Goal: Information Seeking & Learning: Learn about a topic

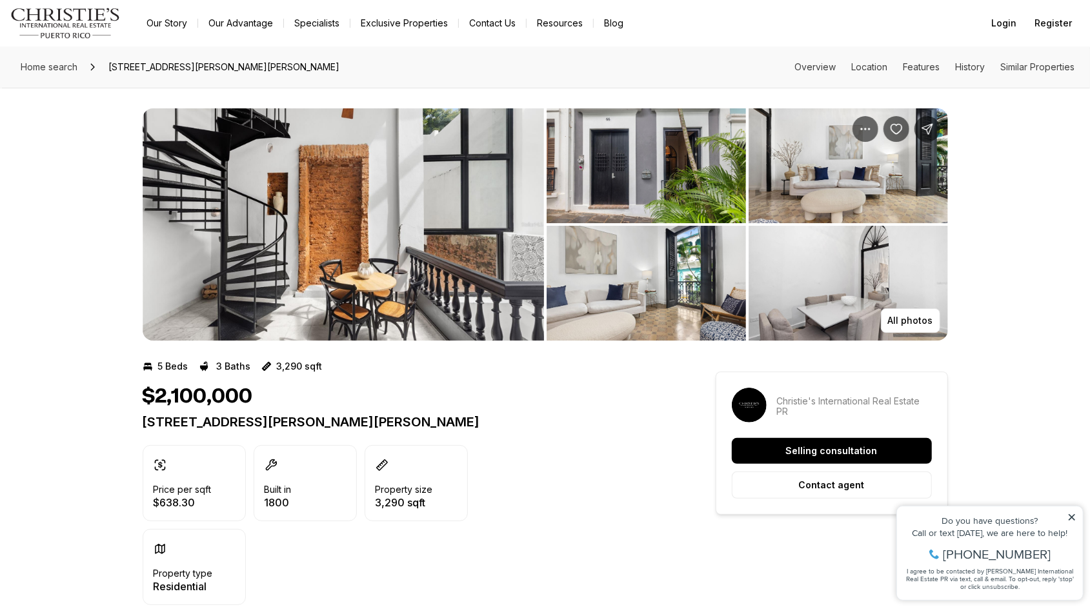
click at [334, 243] on img "View image gallery" at bounding box center [344, 224] width 402 height 232
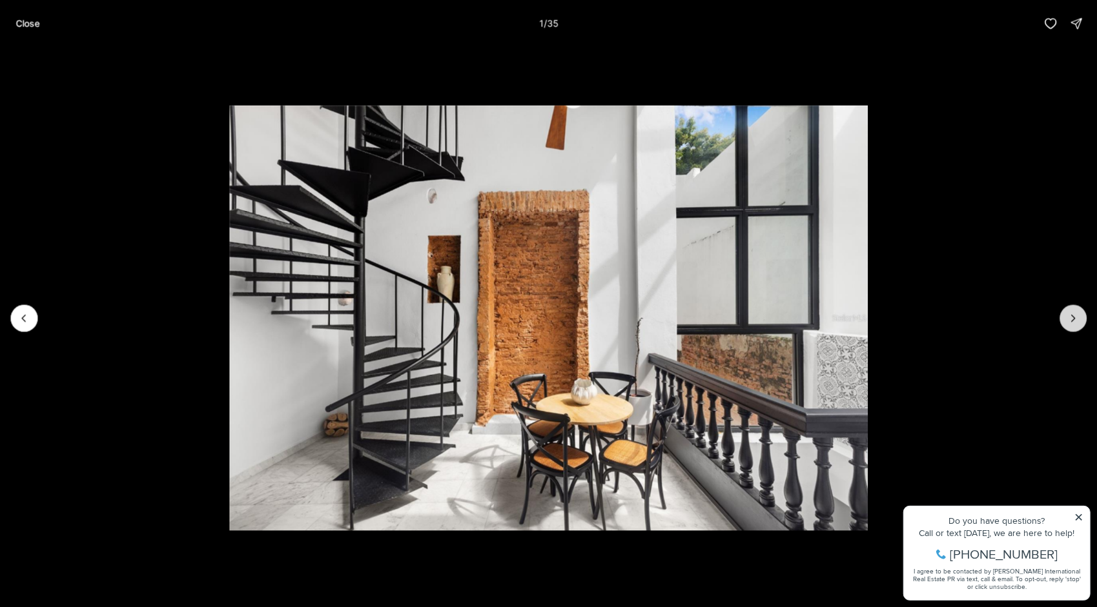
click at [1060, 316] on button "Next slide" at bounding box center [1072, 318] width 27 height 27
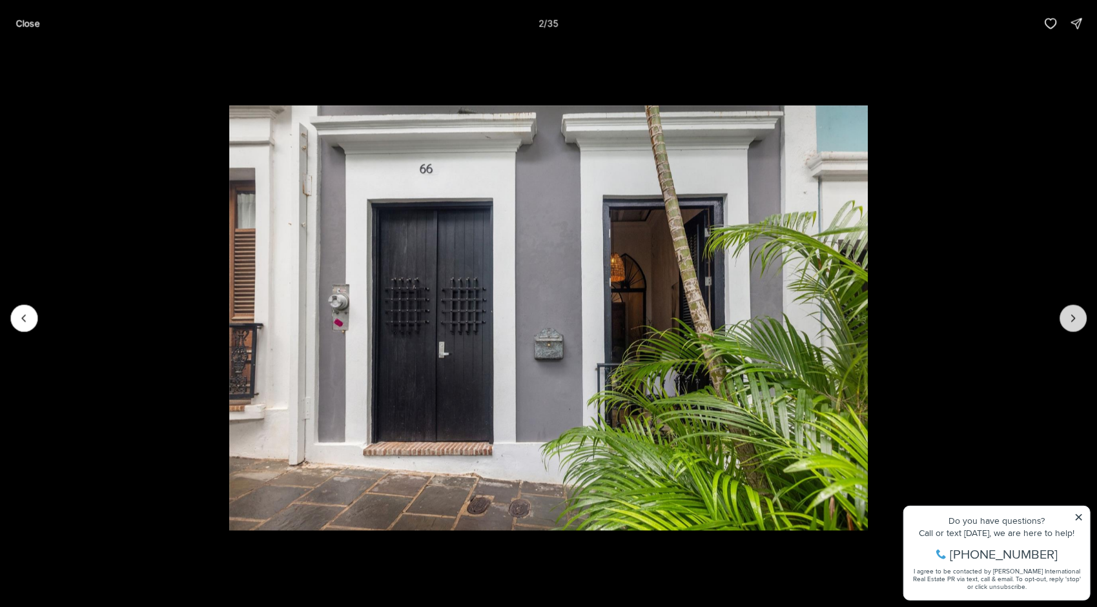
click at [1060, 316] on button "Next slide" at bounding box center [1072, 318] width 27 height 27
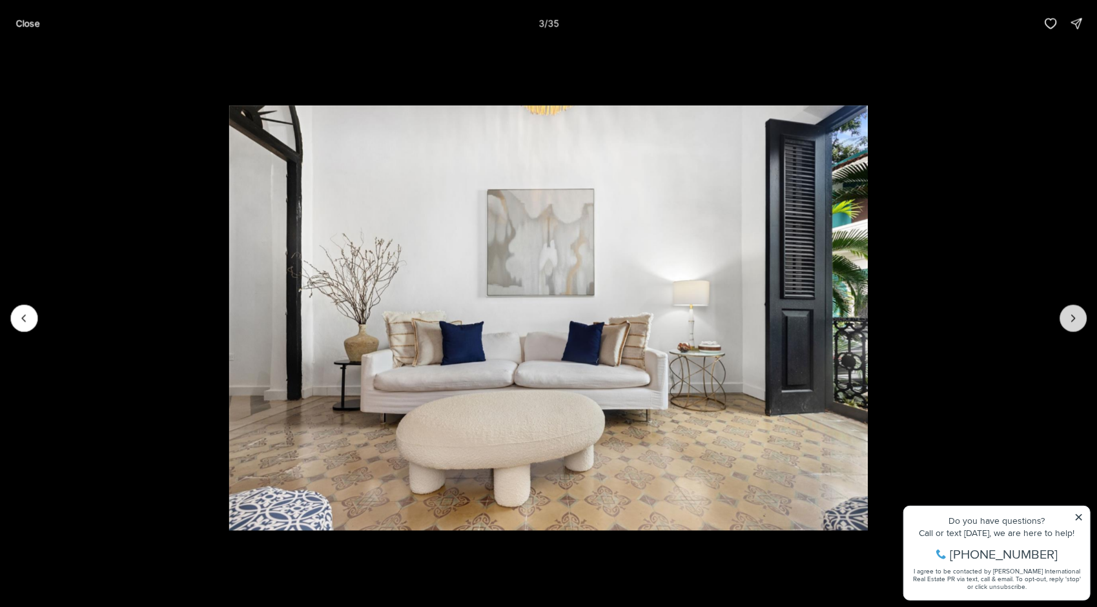
click at [1060, 316] on button "Next slide" at bounding box center [1072, 318] width 27 height 27
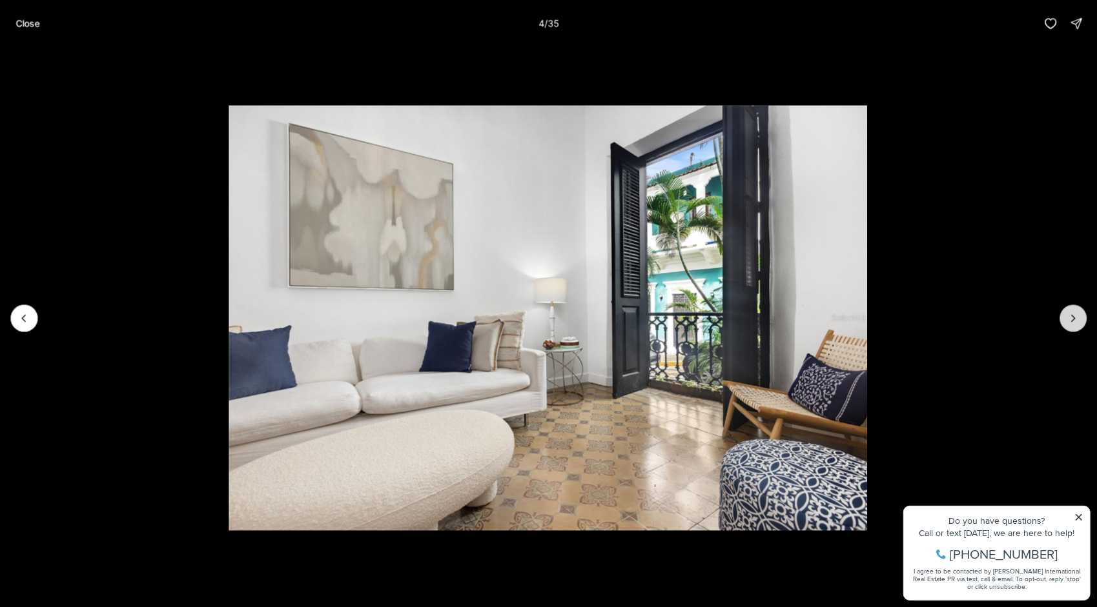
click at [1060, 316] on button "Next slide" at bounding box center [1072, 318] width 27 height 27
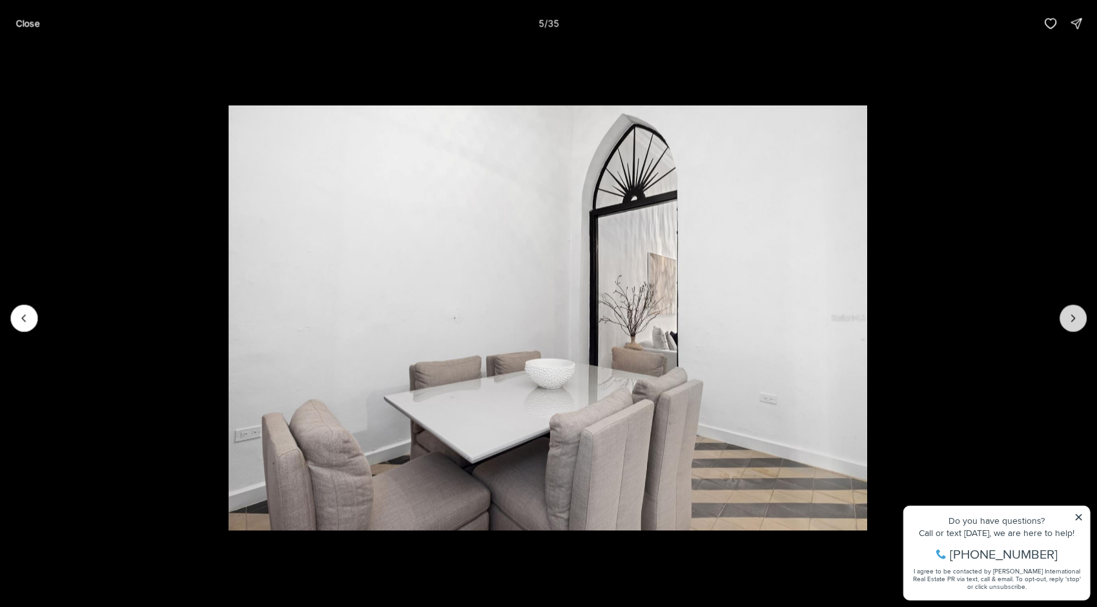
click at [1060, 316] on button "Next slide" at bounding box center [1072, 318] width 27 height 27
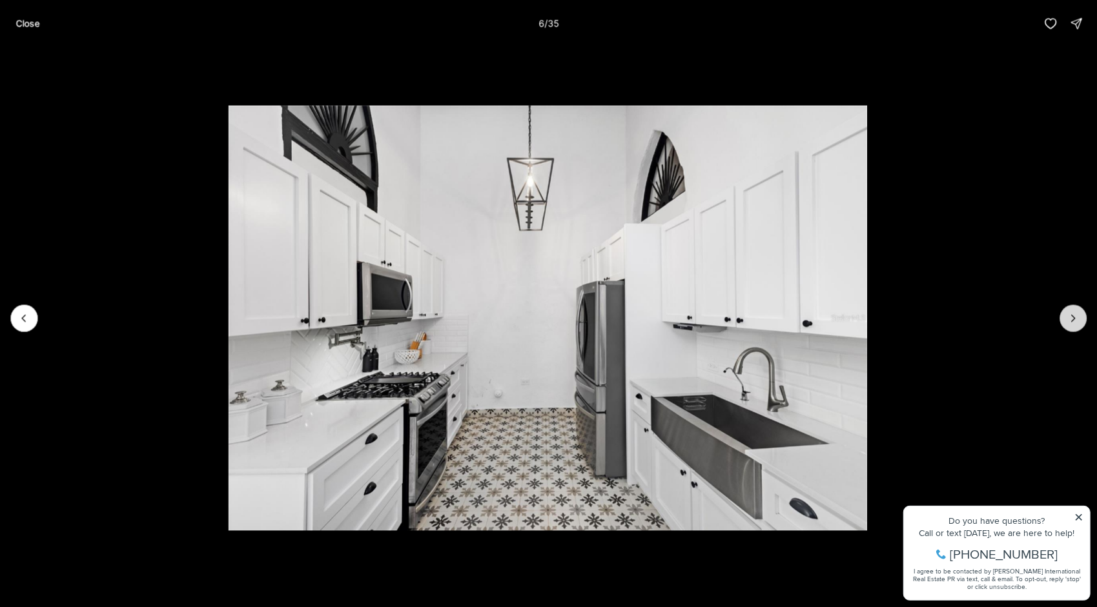
click at [1060, 316] on button "Next slide" at bounding box center [1072, 318] width 27 height 27
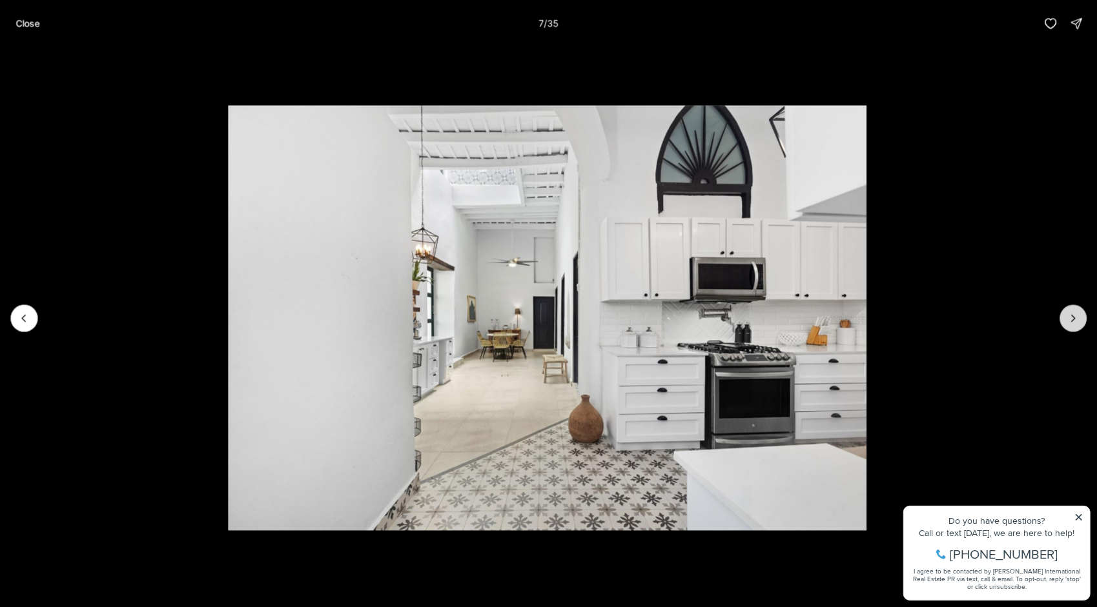
click at [1067, 314] on icon "Next slide" at bounding box center [1072, 318] width 13 height 13
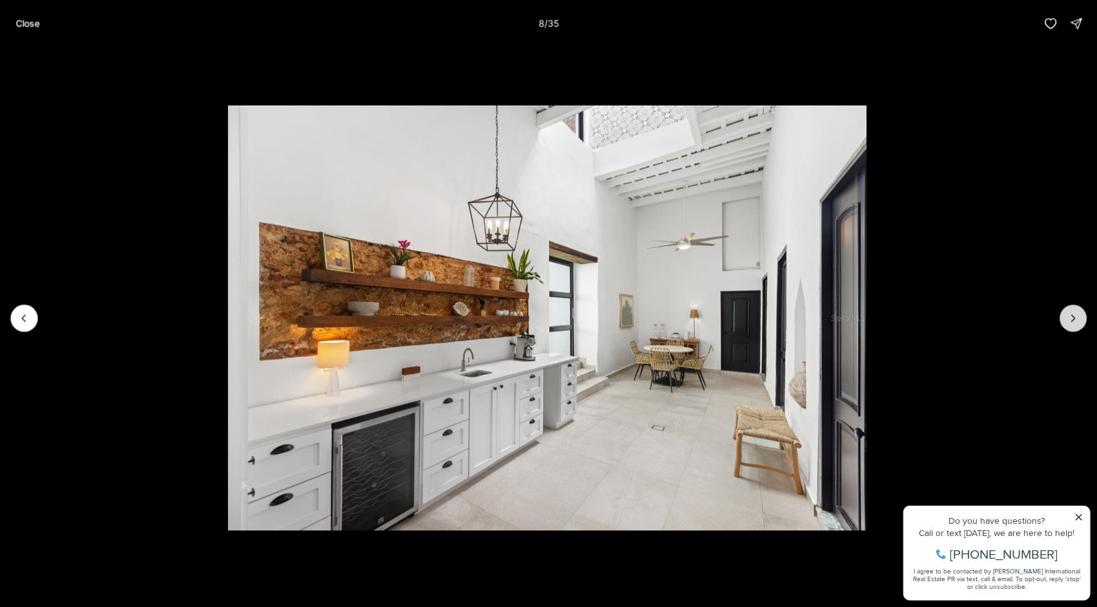
click at [1067, 314] on icon "Next slide" at bounding box center [1072, 318] width 13 height 13
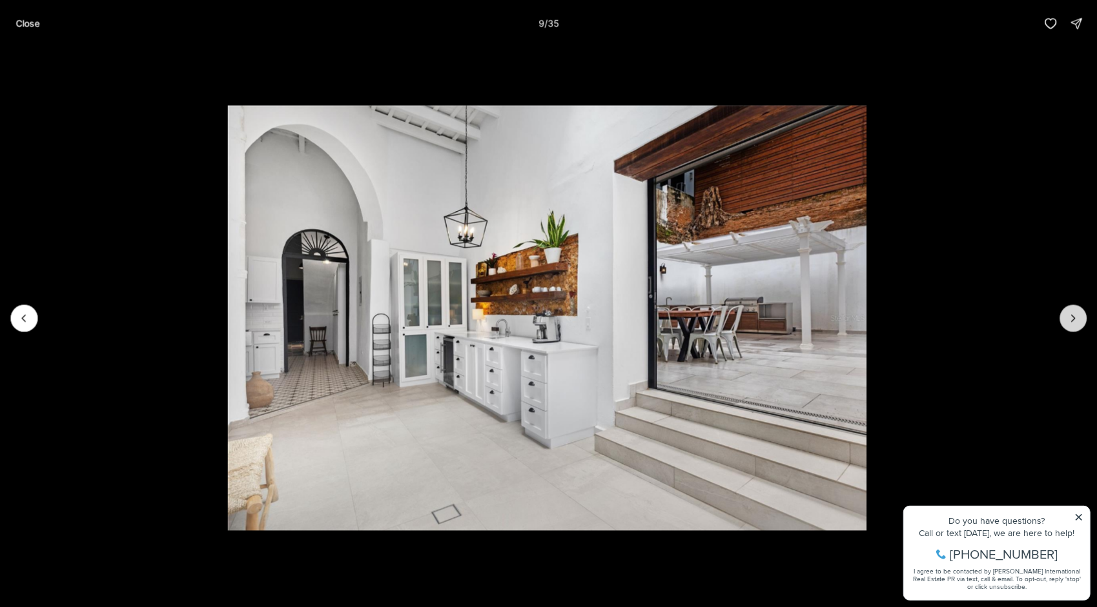
click at [1067, 314] on icon "Next slide" at bounding box center [1072, 318] width 13 height 13
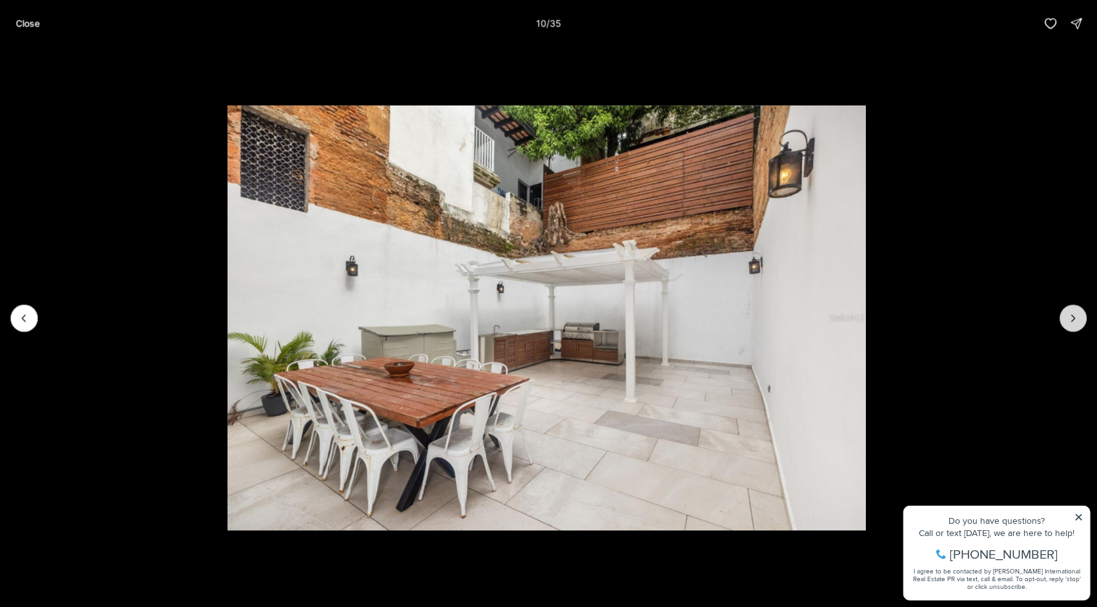
click at [1067, 314] on icon "Next slide" at bounding box center [1072, 318] width 13 height 13
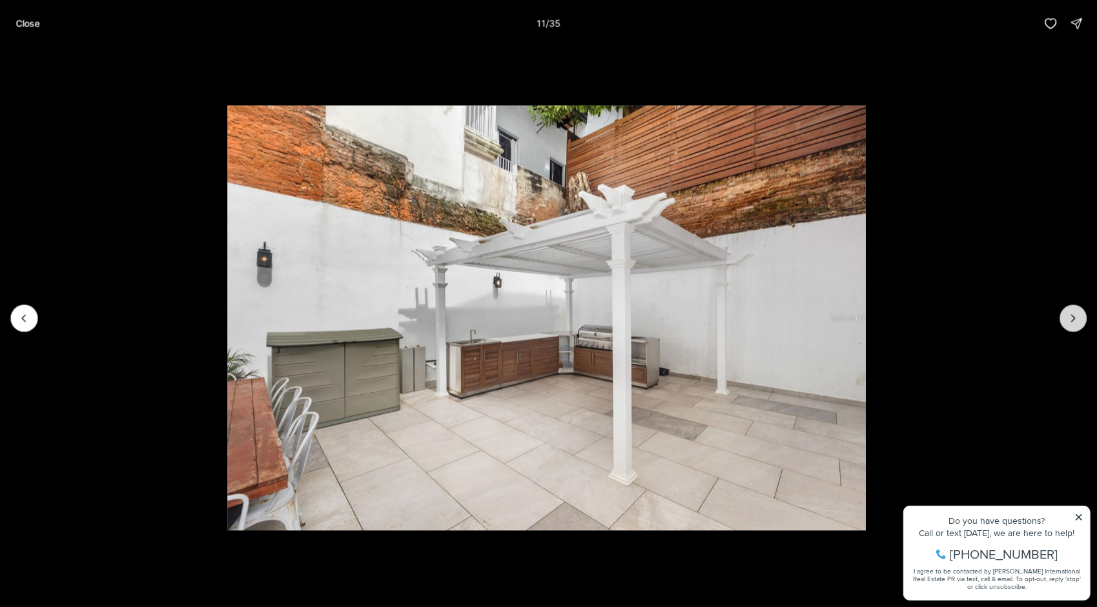
click at [1067, 314] on icon "Next slide" at bounding box center [1072, 318] width 13 height 13
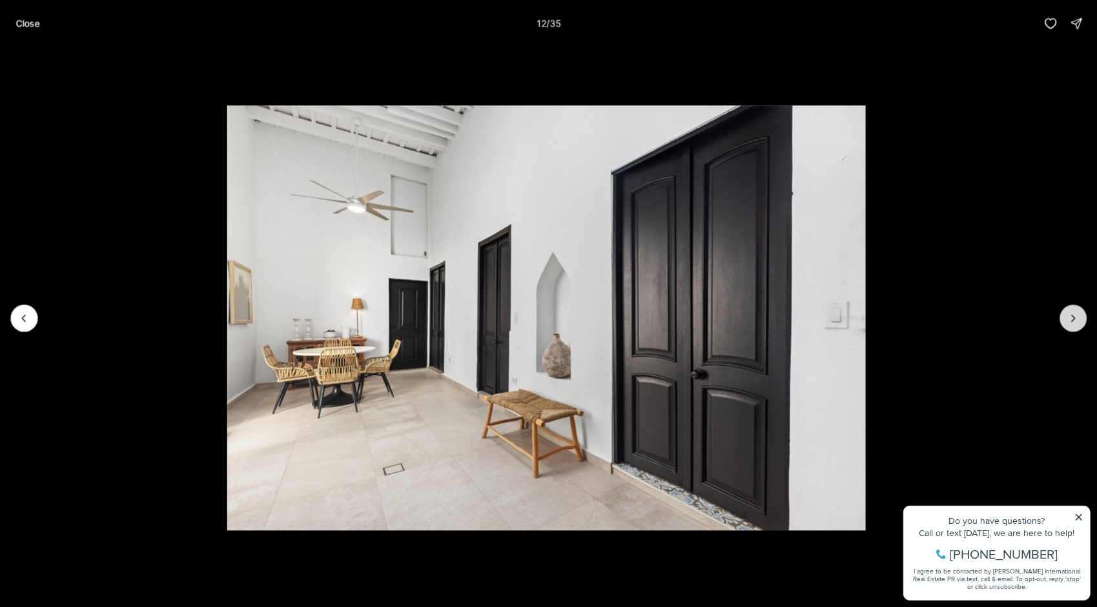
click at [1067, 314] on icon "Next slide" at bounding box center [1072, 318] width 13 height 13
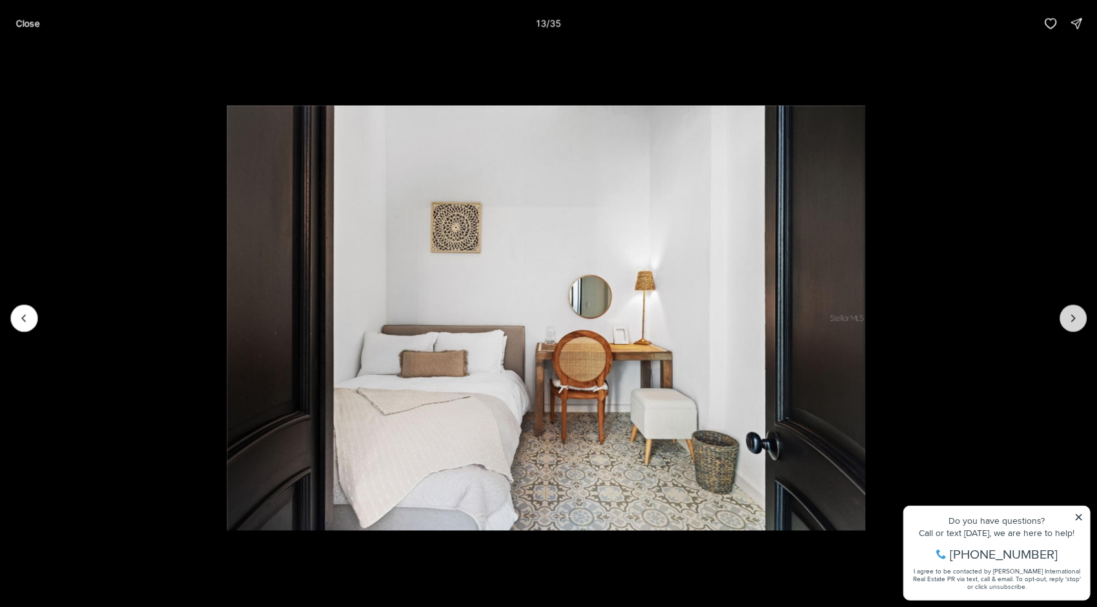
click at [1067, 314] on icon "Next slide" at bounding box center [1072, 318] width 13 height 13
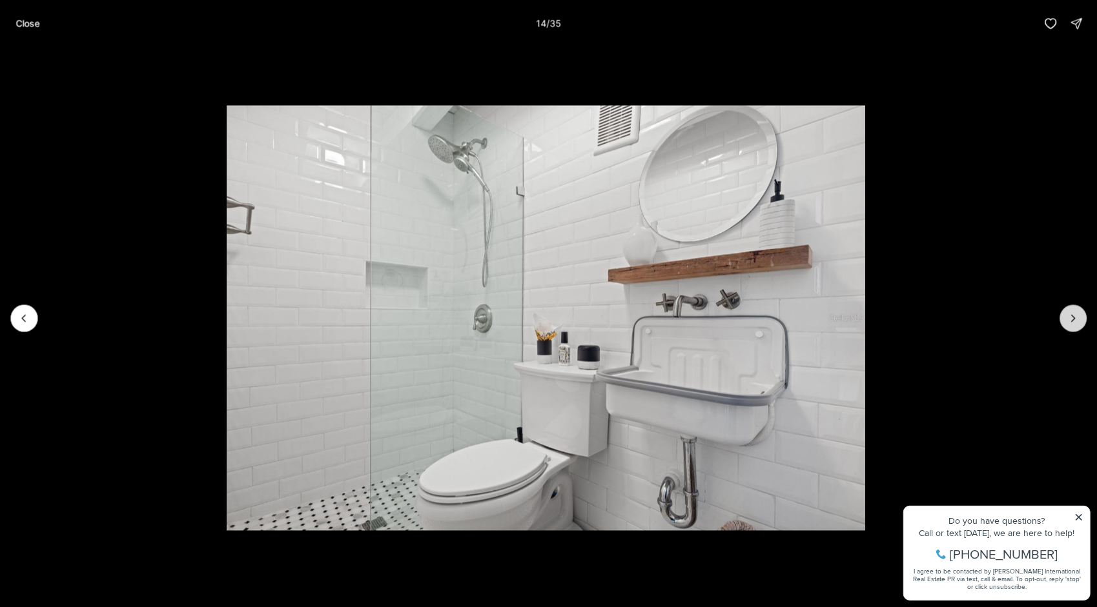
click at [1067, 314] on icon "Next slide" at bounding box center [1072, 318] width 13 height 13
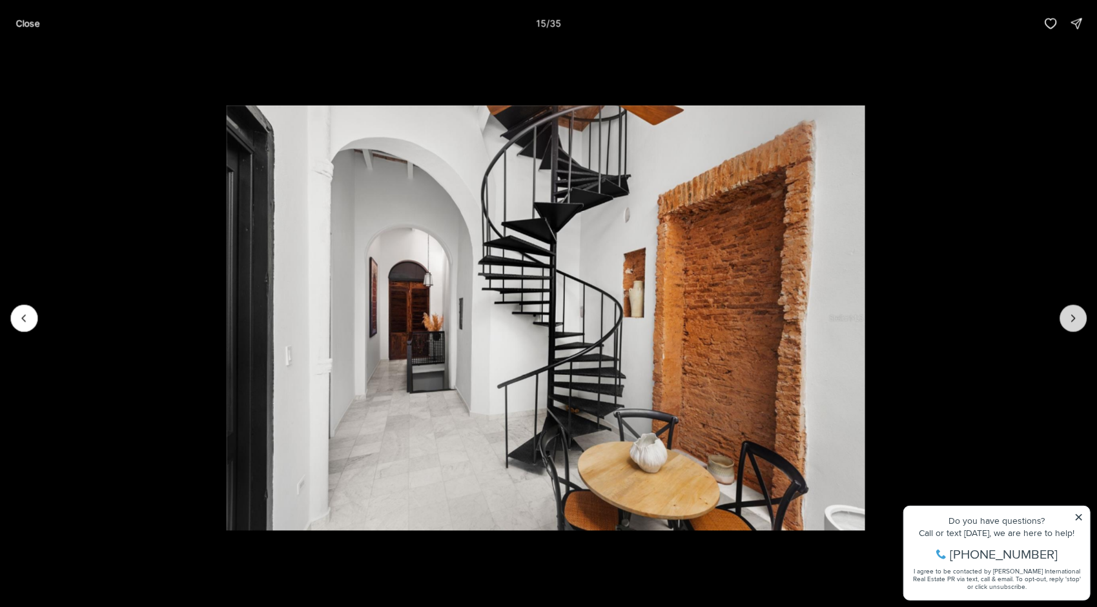
click at [1067, 314] on icon "Next slide" at bounding box center [1072, 318] width 13 height 13
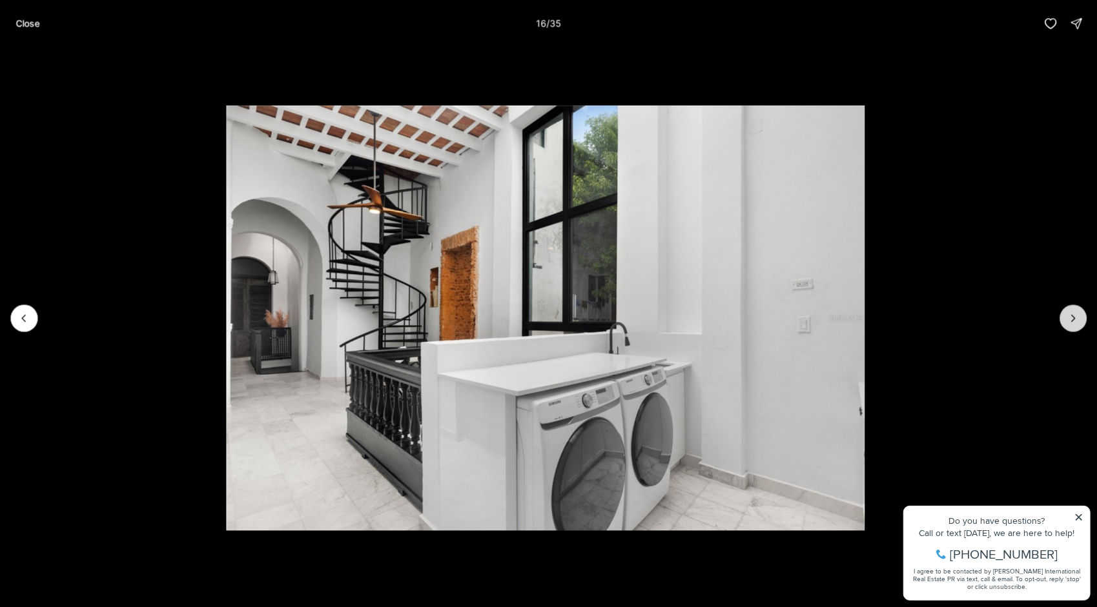
click at [1067, 314] on icon "Next slide" at bounding box center [1072, 318] width 13 height 13
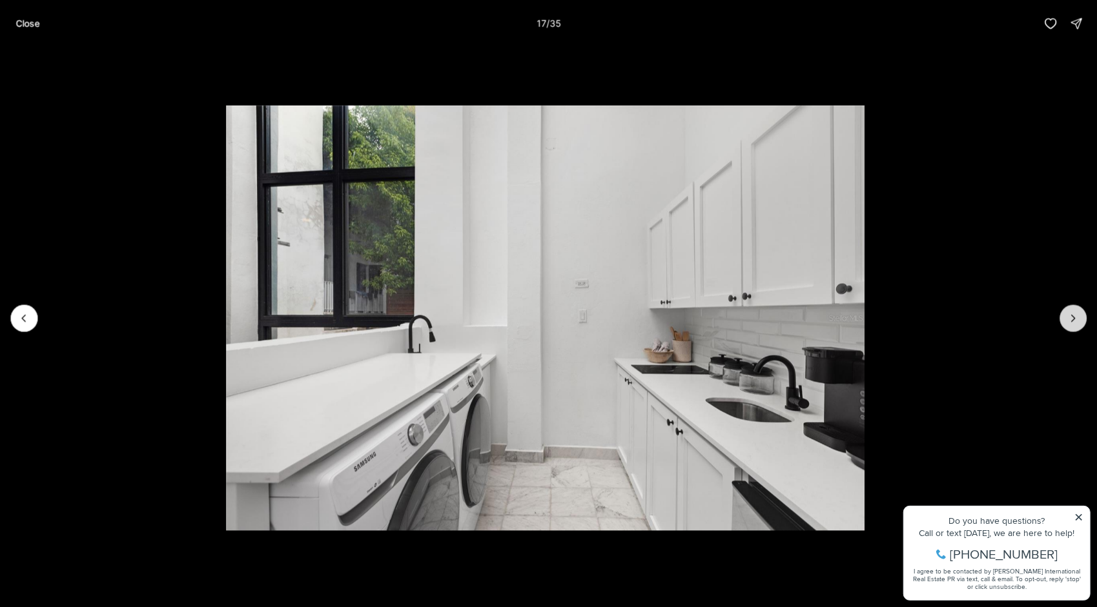
click at [1067, 314] on icon "Next slide" at bounding box center [1072, 318] width 13 height 13
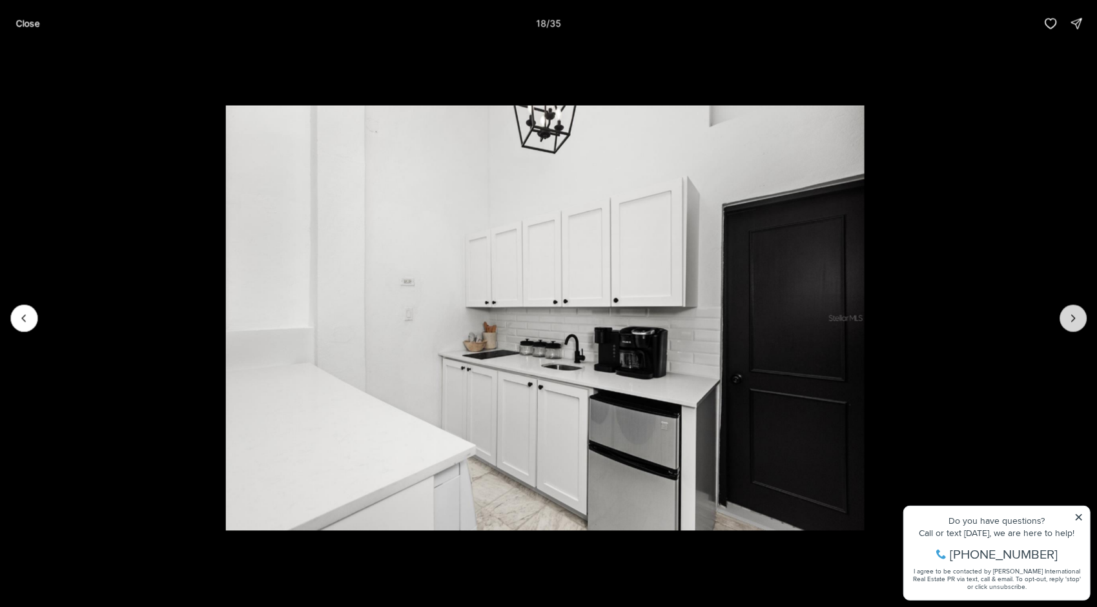
click at [1067, 314] on icon "Next slide" at bounding box center [1072, 318] width 13 height 13
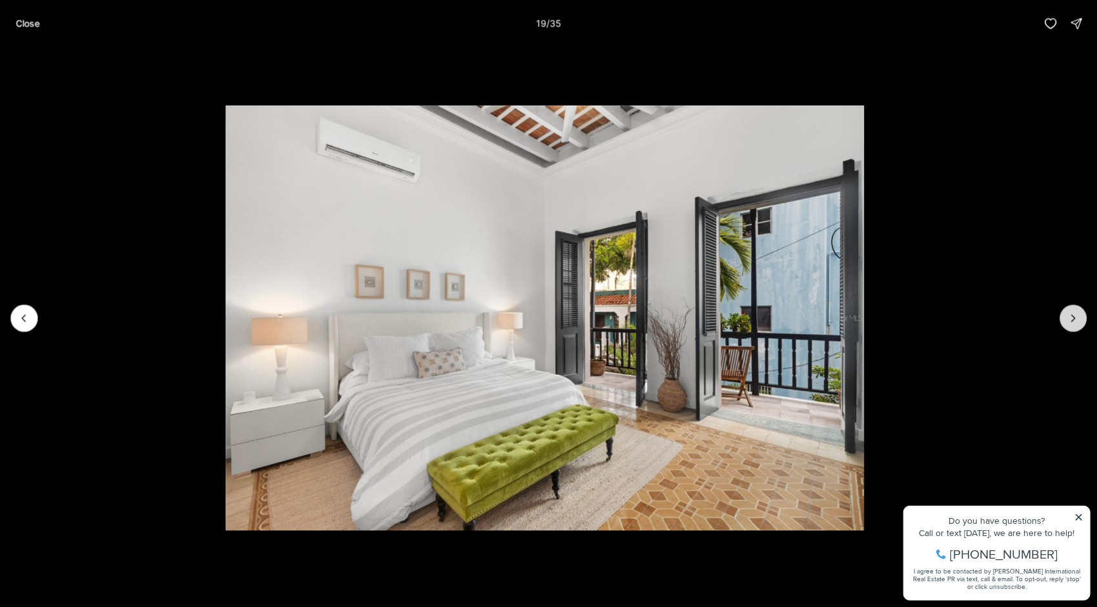
click at [1067, 314] on icon "Next slide" at bounding box center [1072, 318] width 13 height 13
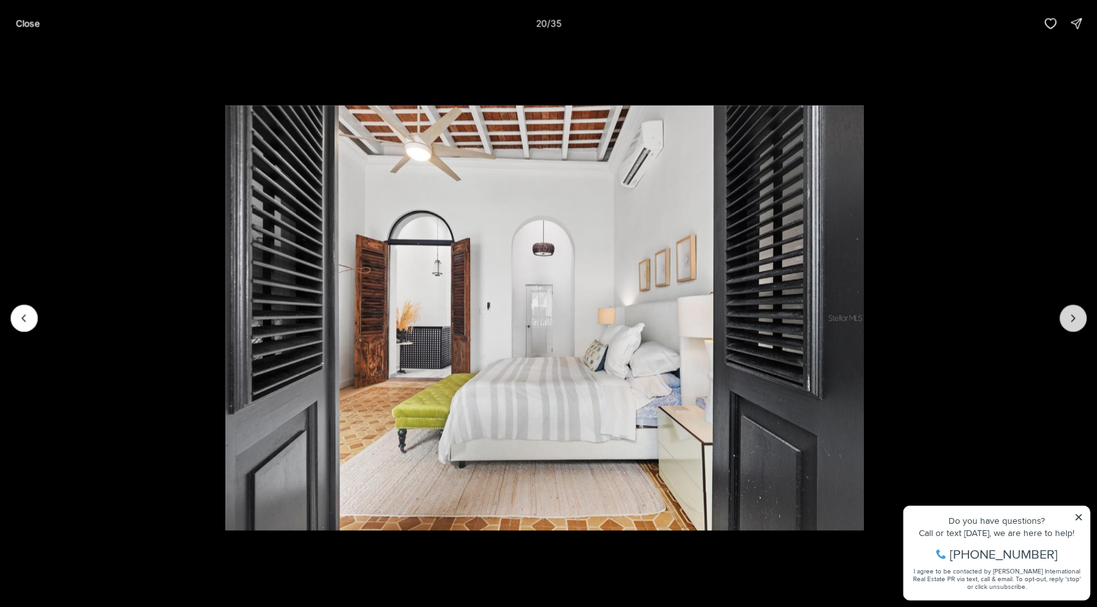
click at [1067, 314] on icon "Next slide" at bounding box center [1072, 318] width 13 height 13
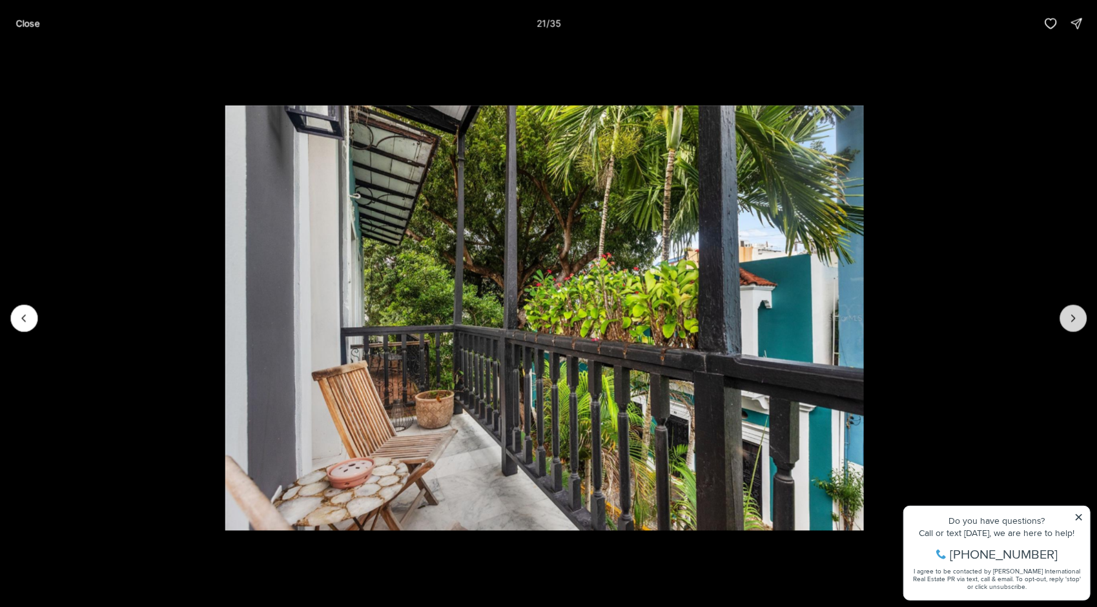
click at [1067, 314] on icon "Next slide" at bounding box center [1072, 318] width 13 height 13
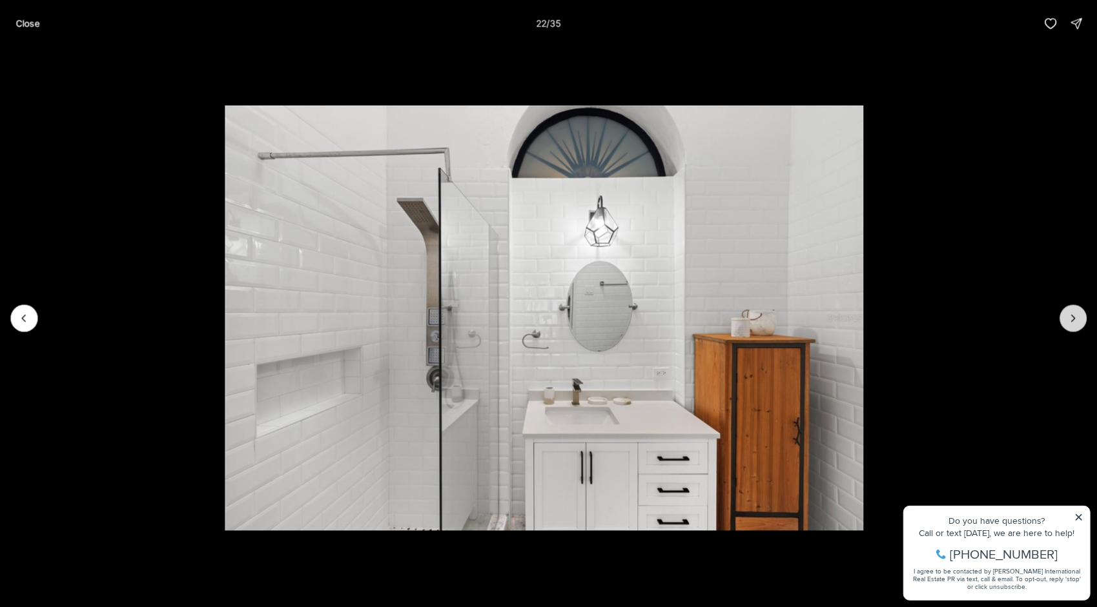
click at [1067, 314] on icon "Next slide" at bounding box center [1072, 318] width 13 height 13
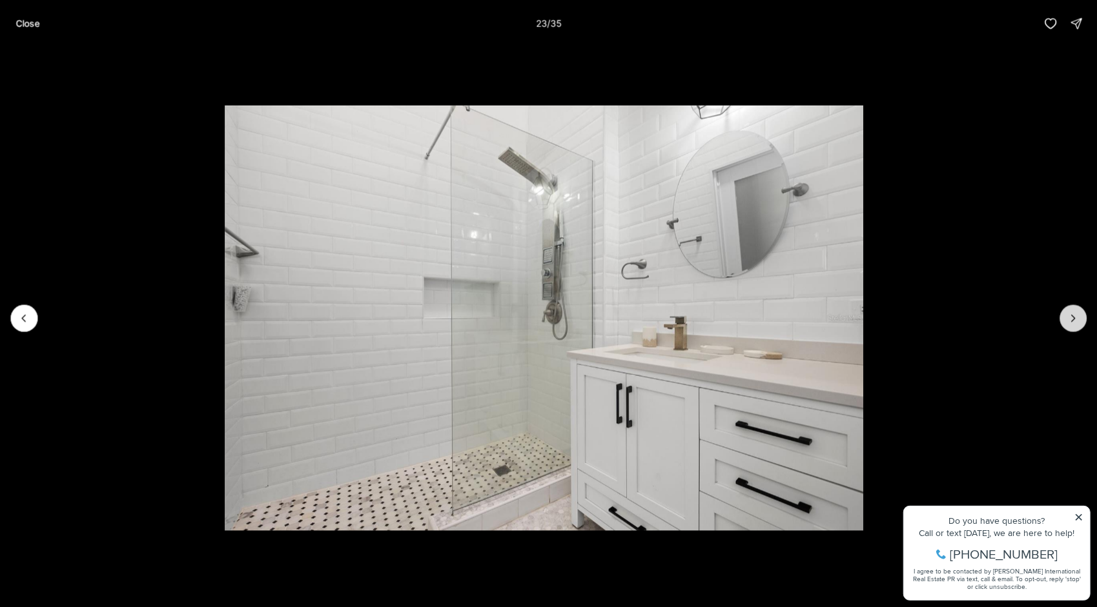
click at [1067, 314] on icon "Next slide" at bounding box center [1072, 318] width 13 height 13
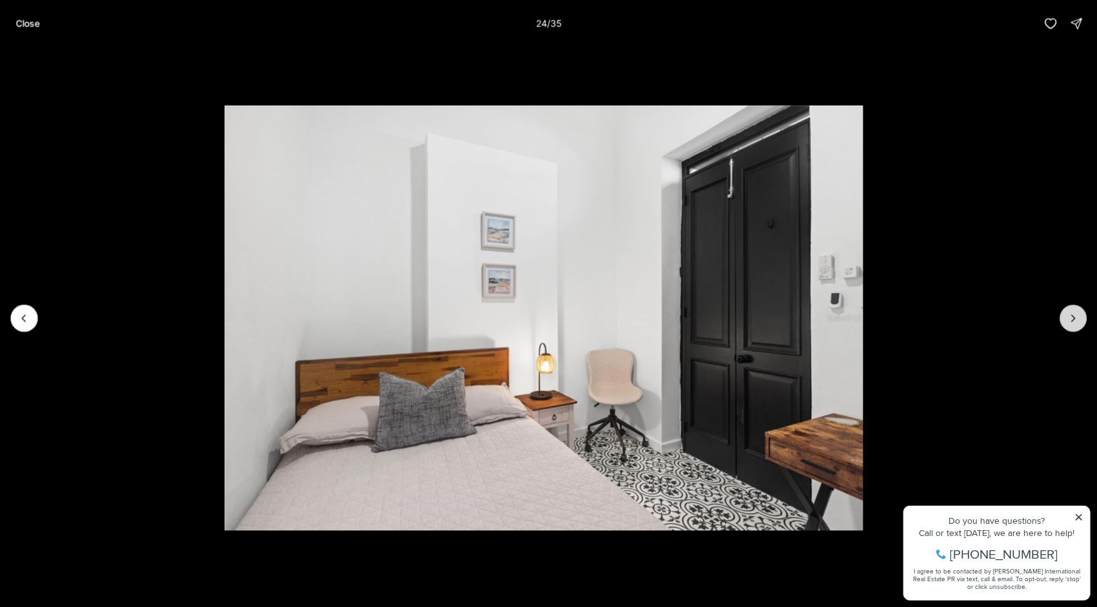
click at [1067, 314] on icon "Next slide" at bounding box center [1072, 318] width 13 height 13
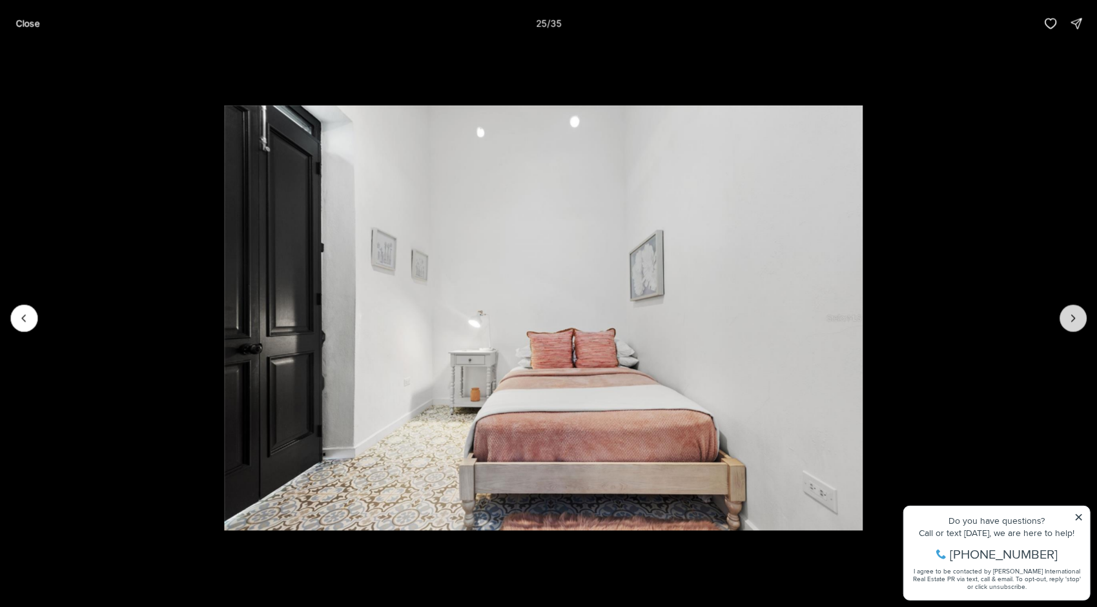
click at [1067, 314] on icon "Next slide" at bounding box center [1072, 318] width 13 height 13
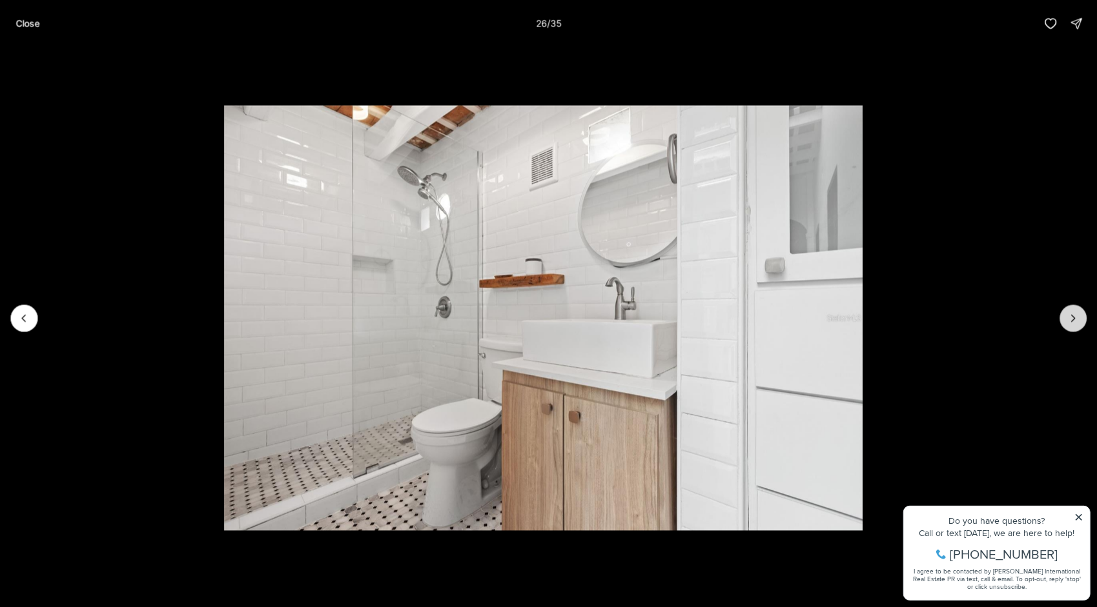
click at [1067, 314] on icon "Next slide" at bounding box center [1072, 318] width 13 height 13
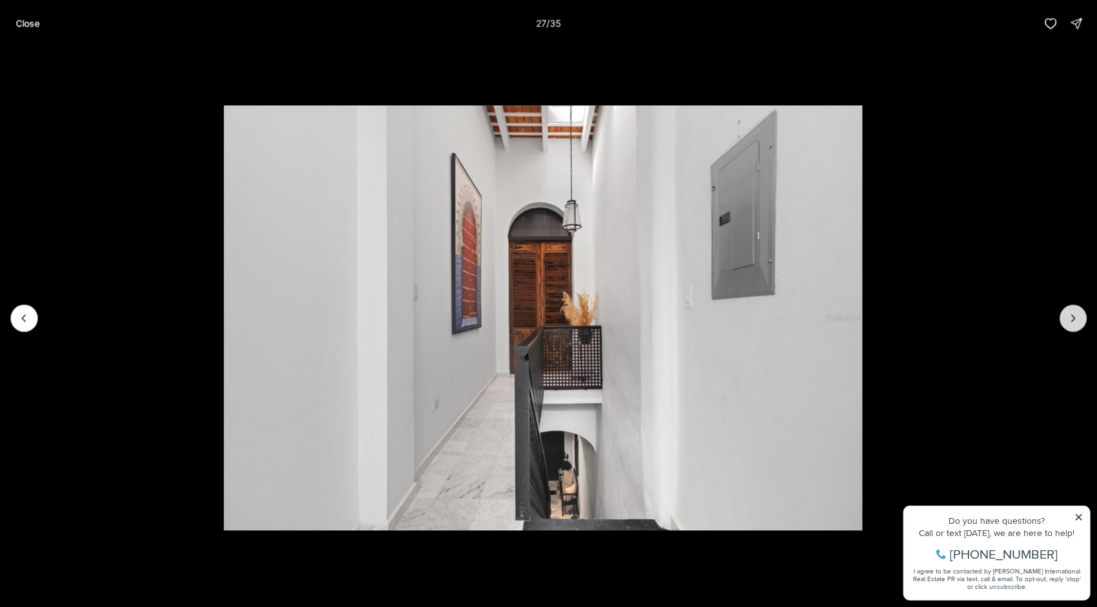
click at [1067, 314] on icon "Next slide" at bounding box center [1072, 318] width 13 height 13
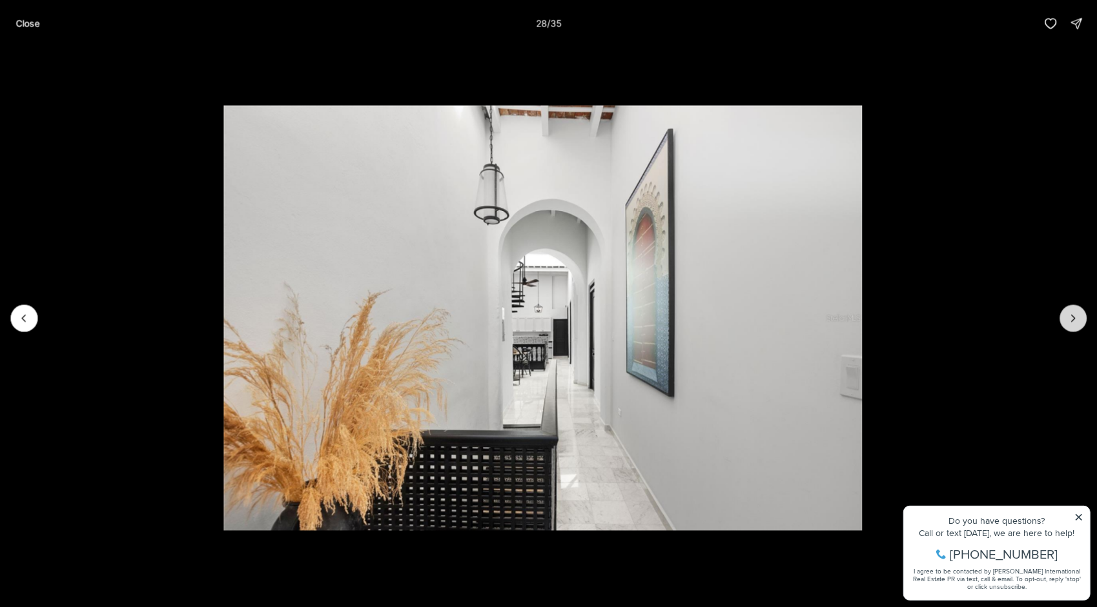
click at [1067, 314] on icon "Next slide" at bounding box center [1072, 318] width 13 height 13
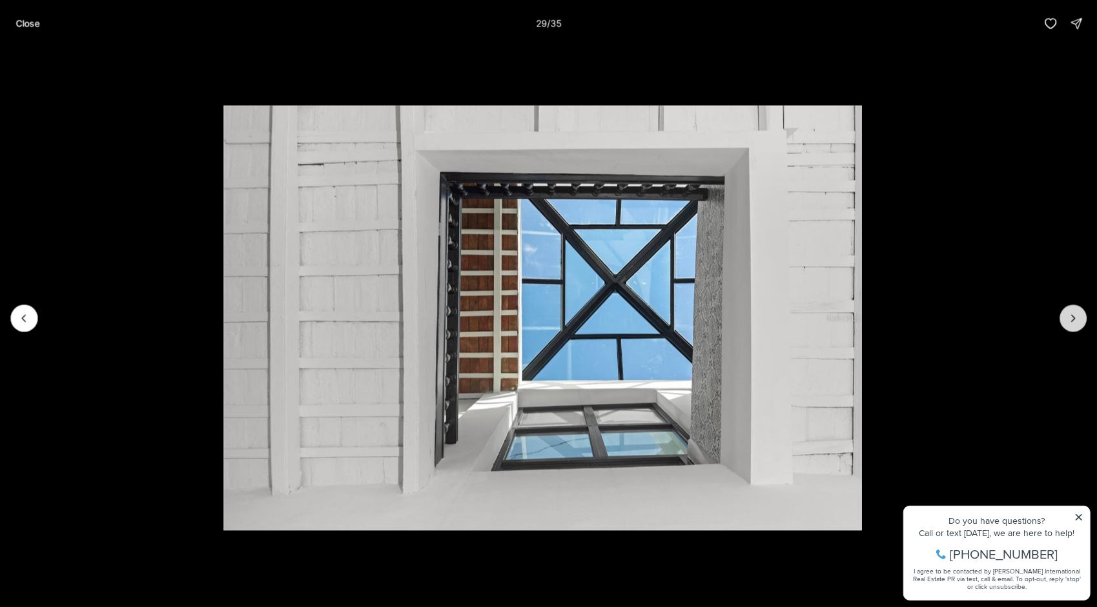
click at [1067, 314] on icon "Next slide" at bounding box center [1072, 318] width 13 height 13
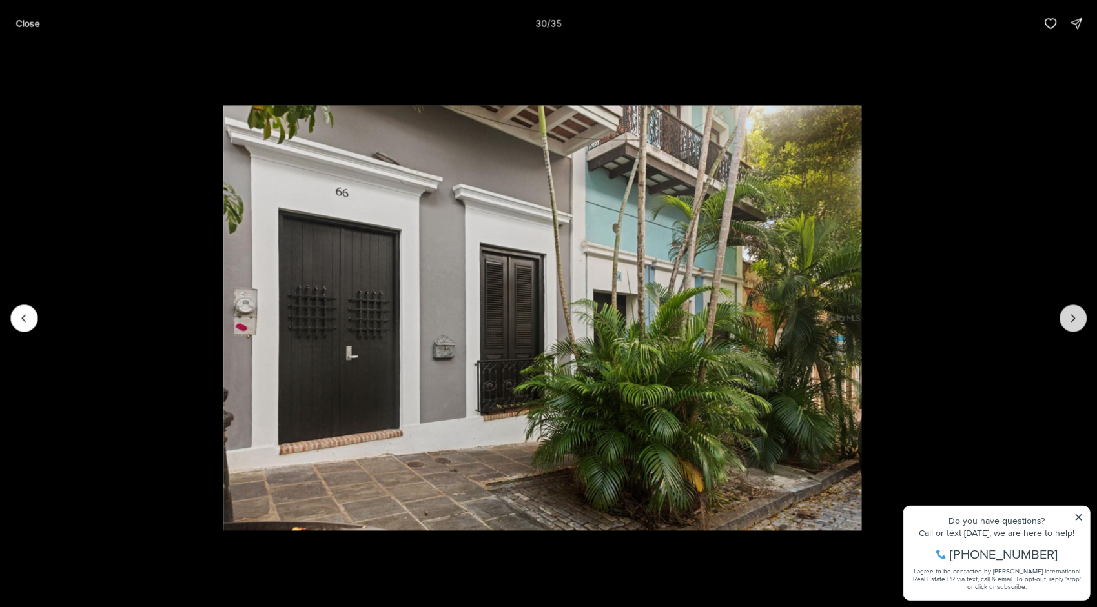
click at [1067, 314] on icon "Next slide" at bounding box center [1072, 318] width 13 height 13
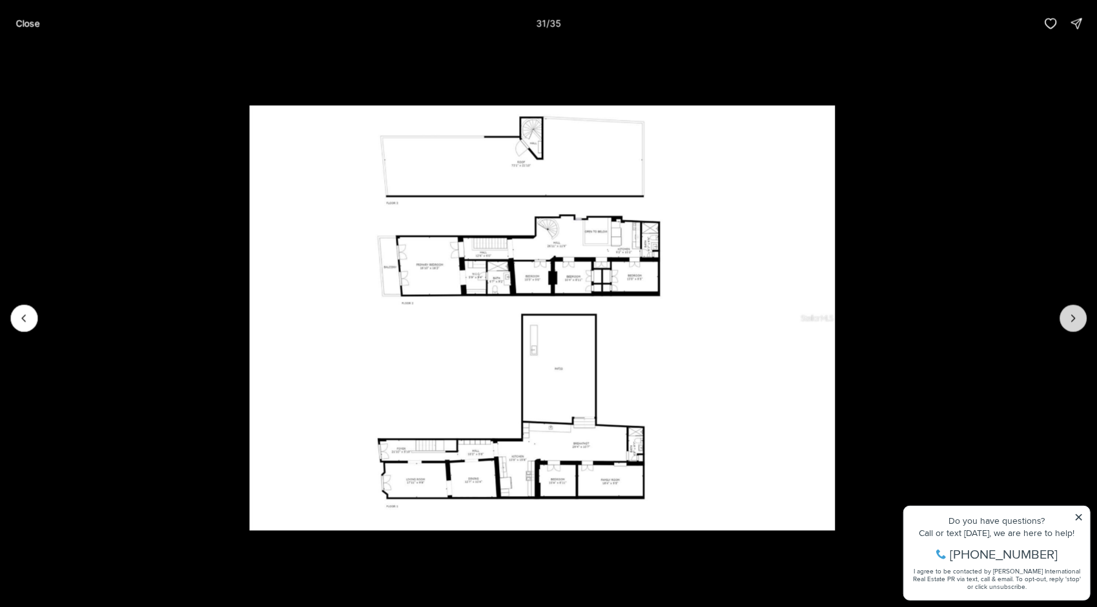
click at [1067, 314] on icon "Next slide" at bounding box center [1072, 318] width 13 height 13
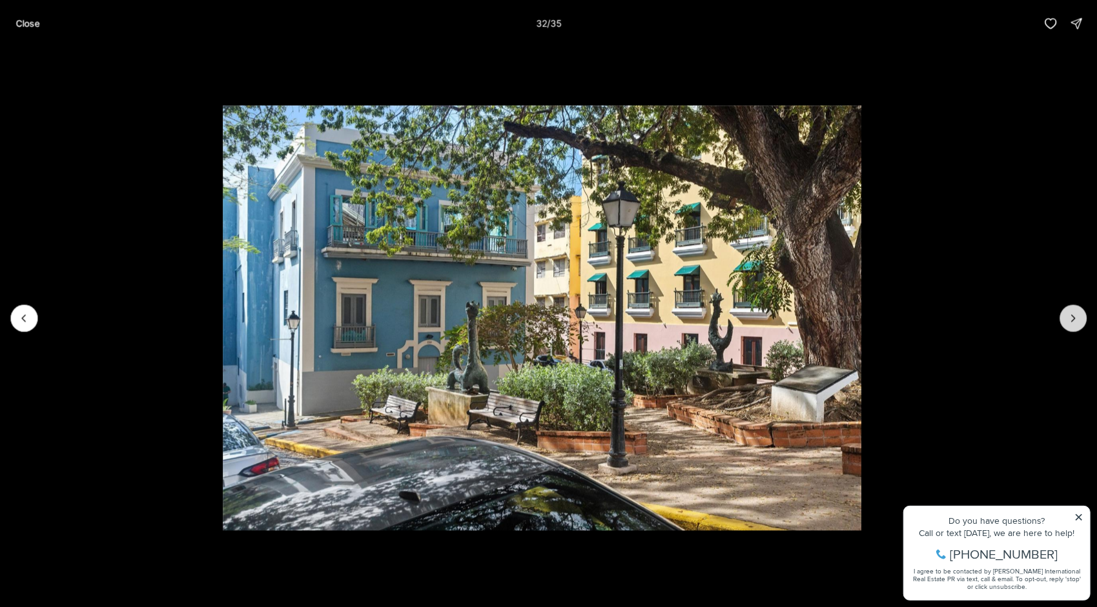
click at [1067, 314] on icon "Next slide" at bounding box center [1072, 318] width 13 height 13
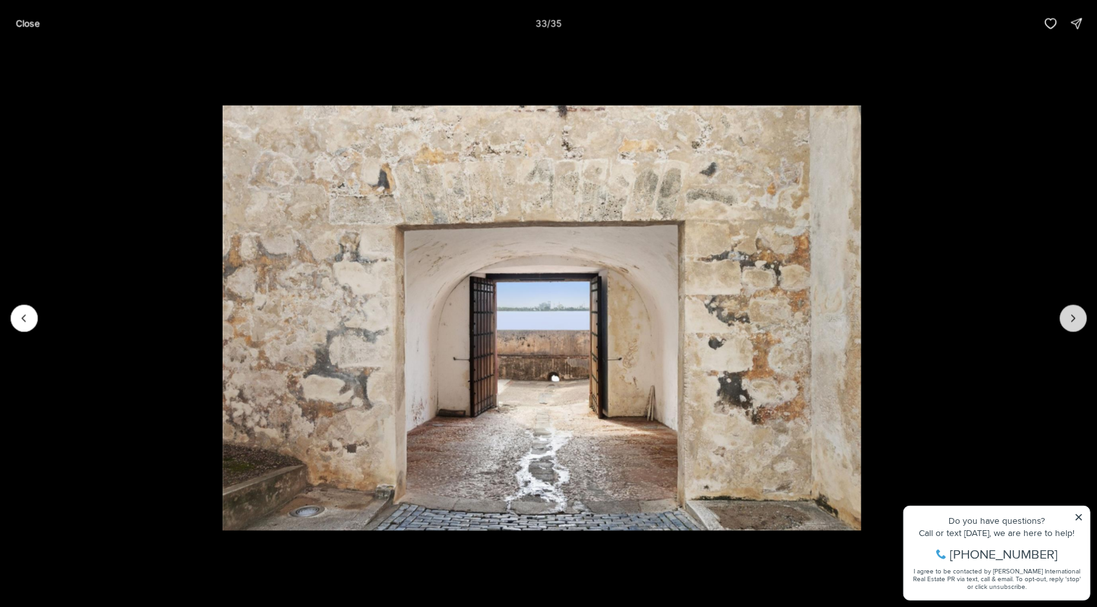
click at [1067, 314] on icon "Next slide" at bounding box center [1072, 318] width 13 height 13
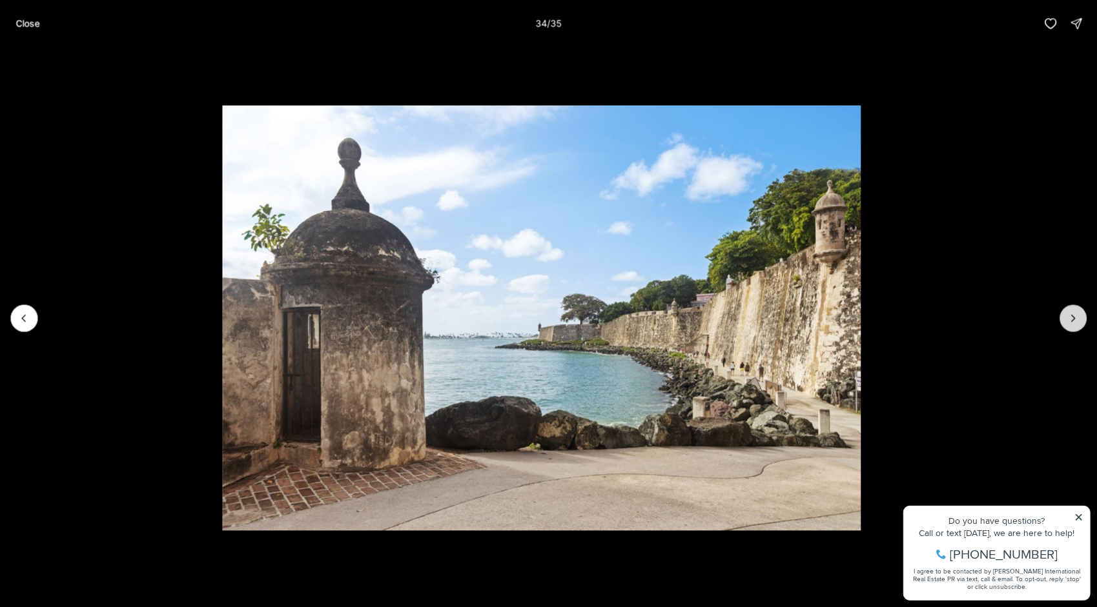
click at [1067, 314] on icon "Next slide" at bounding box center [1072, 318] width 13 height 13
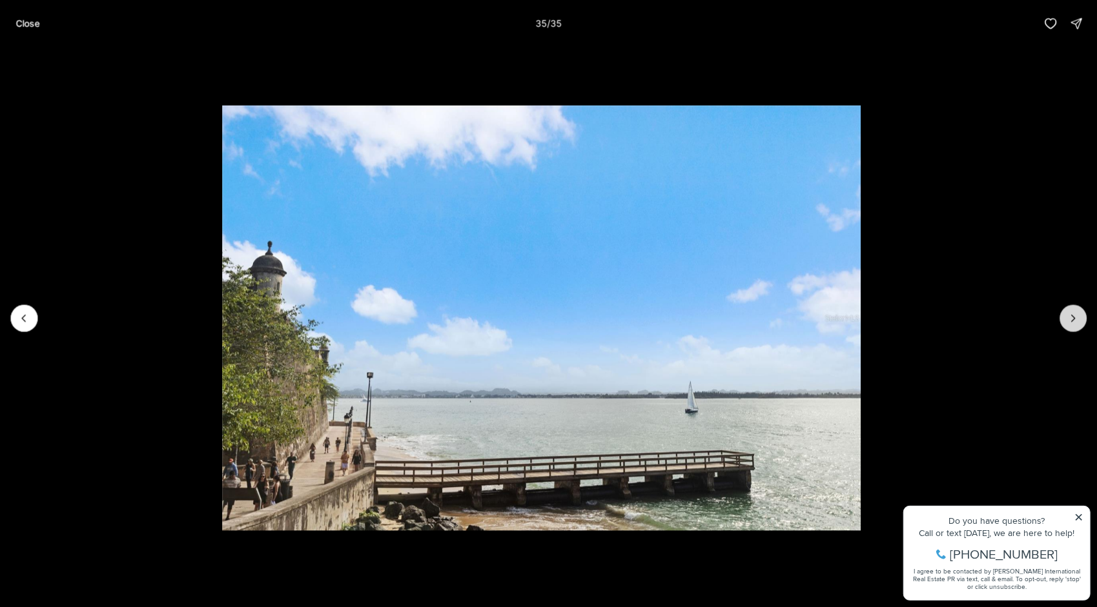
click at [1067, 314] on div at bounding box center [1072, 318] width 27 height 27
click at [35, 318] on button "Previous slide" at bounding box center [23, 318] width 27 height 27
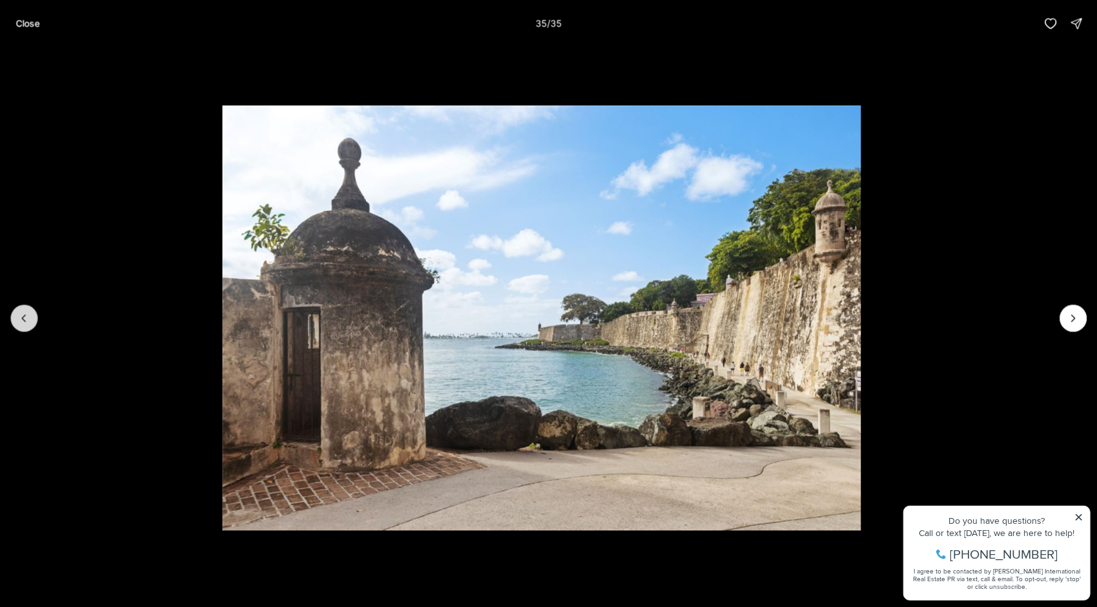
click at [35, 318] on button "Previous slide" at bounding box center [23, 318] width 27 height 27
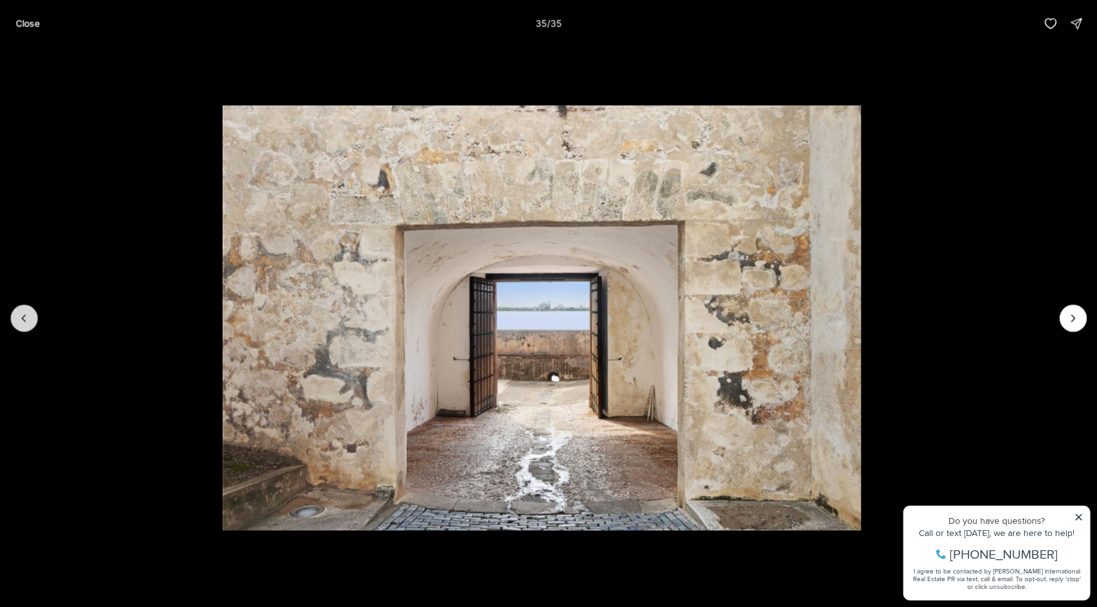
click at [35, 318] on button "Previous slide" at bounding box center [23, 318] width 27 height 27
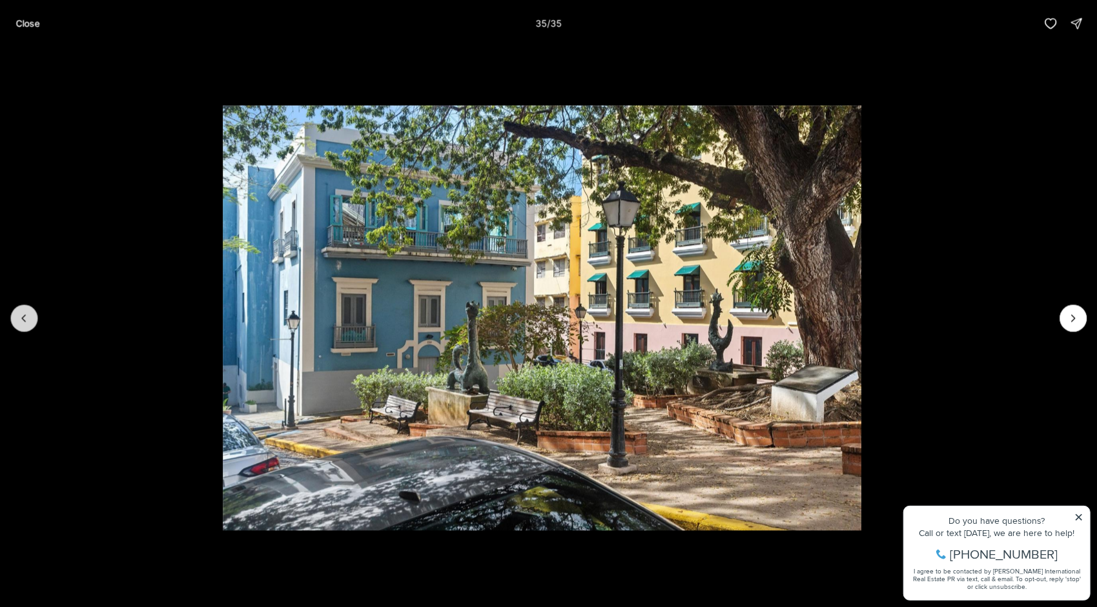
click at [35, 318] on button "Previous slide" at bounding box center [23, 318] width 27 height 27
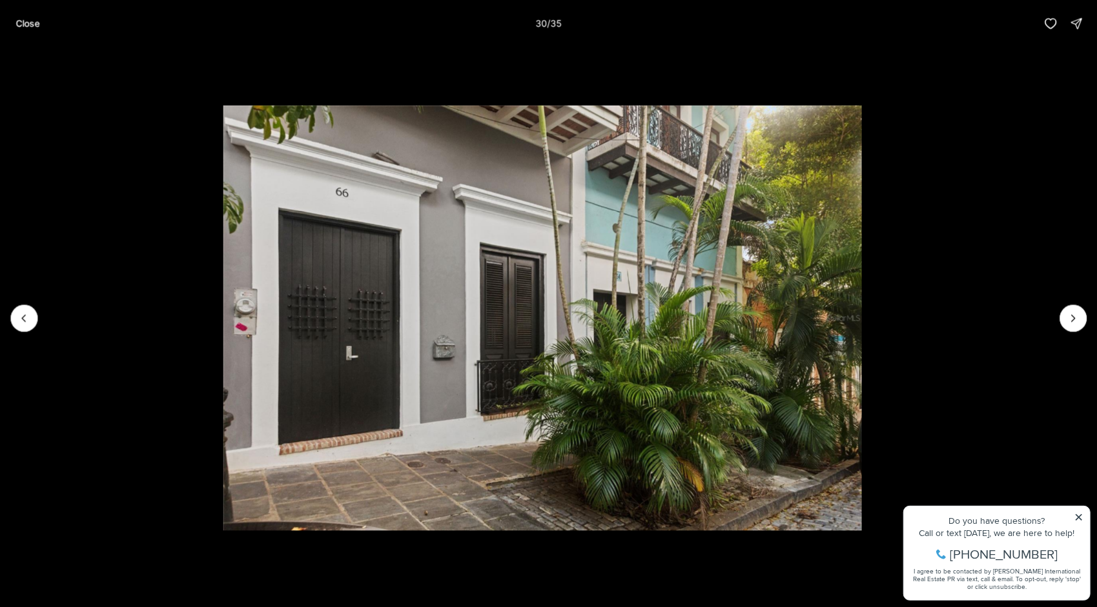
click at [14, 307] on li "30 of 35" at bounding box center [542, 317] width 1097 height 543
click at [23, 319] on icon "Previous slide" at bounding box center [23, 318] width 13 height 13
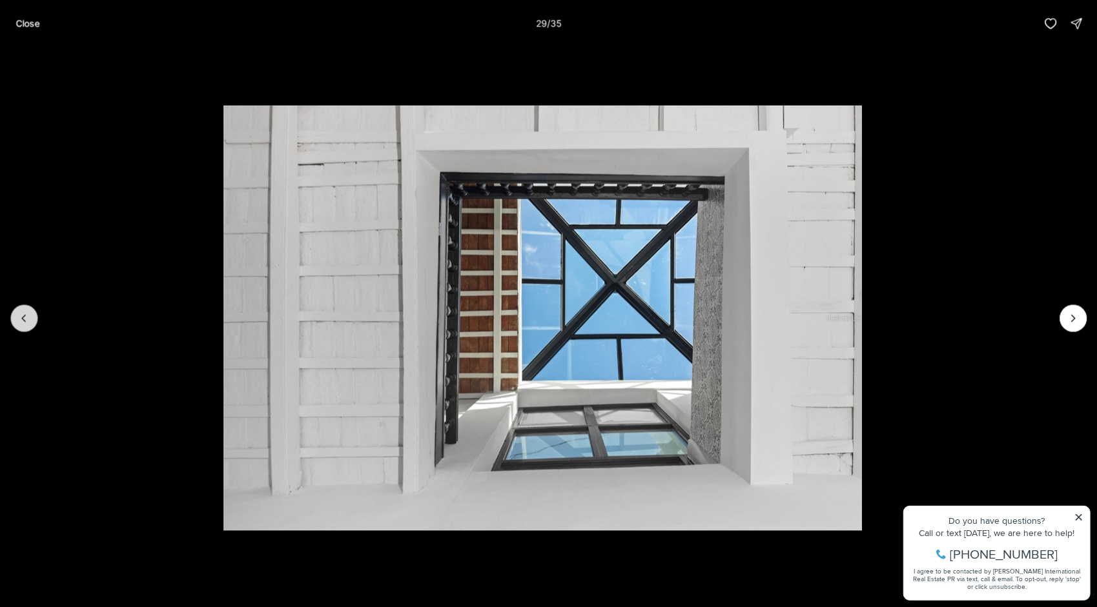
click at [23, 319] on icon "Previous slide" at bounding box center [23, 318] width 13 height 13
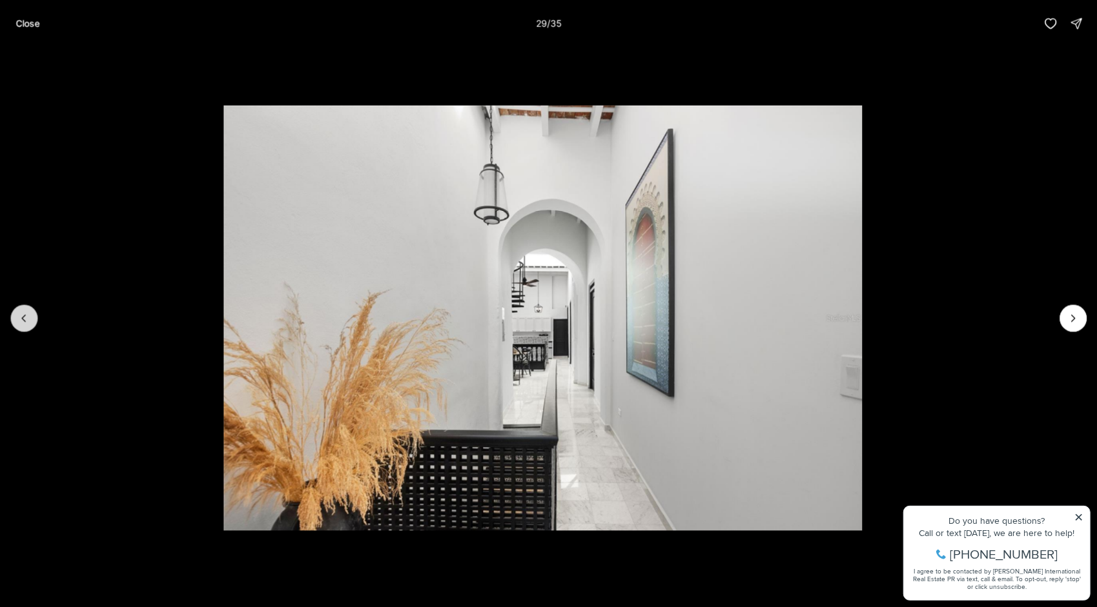
click at [23, 319] on icon "Previous slide" at bounding box center [23, 318] width 13 height 13
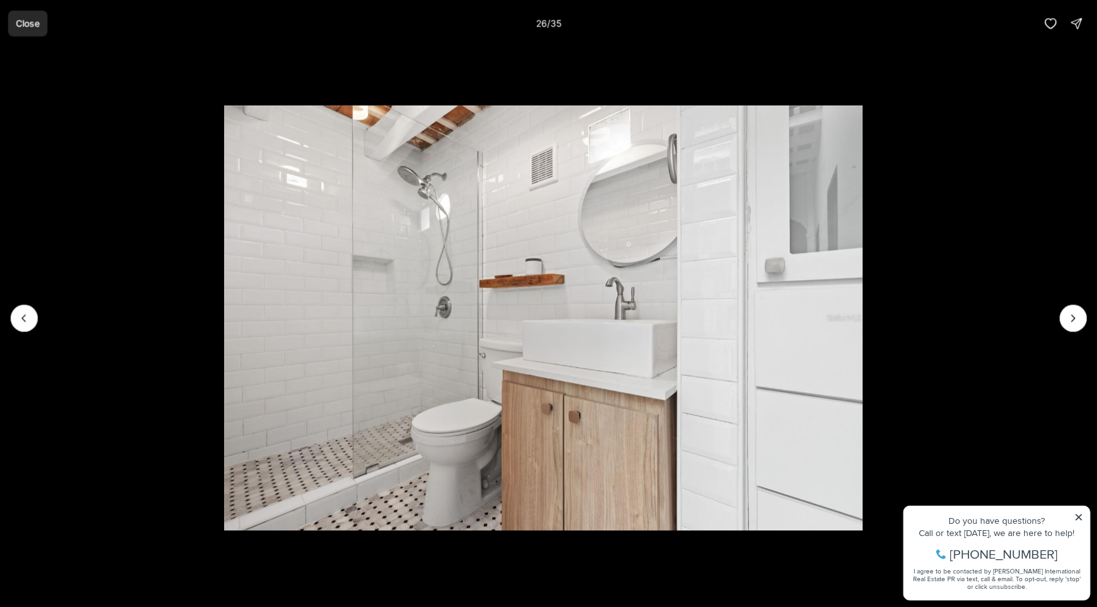
click at [31, 23] on p "Close" at bounding box center [27, 23] width 24 height 10
